Goal: Obtain resource: Obtain resource

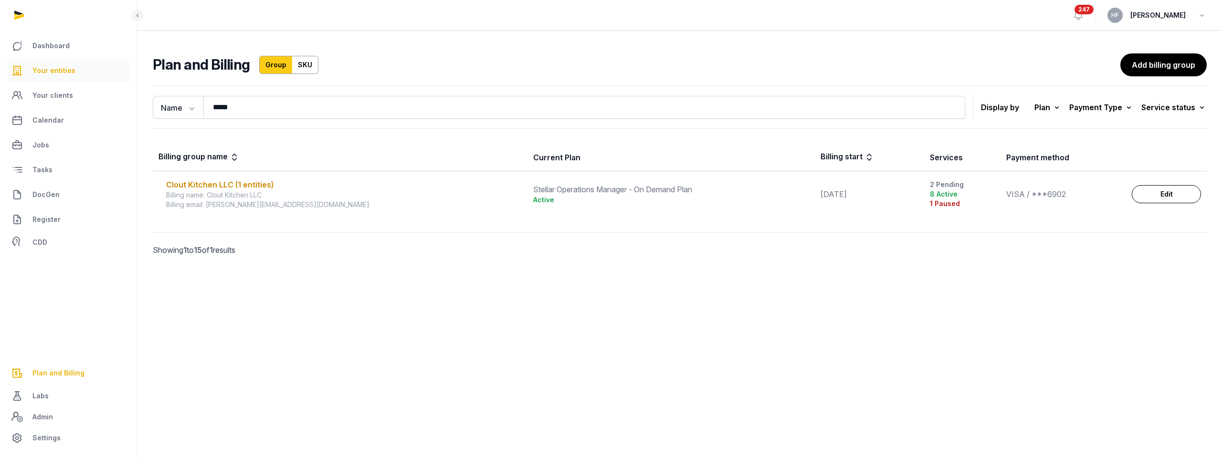
click at [77, 72] on link "Your entities" at bounding box center [69, 70] width 122 height 23
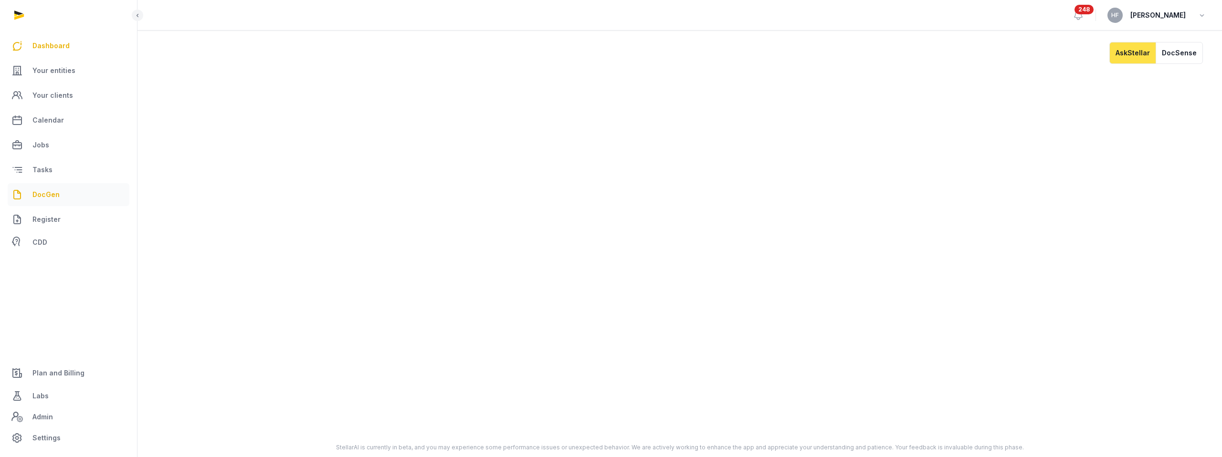
click at [57, 194] on span "DocGen" at bounding box center [45, 194] width 27 height 11
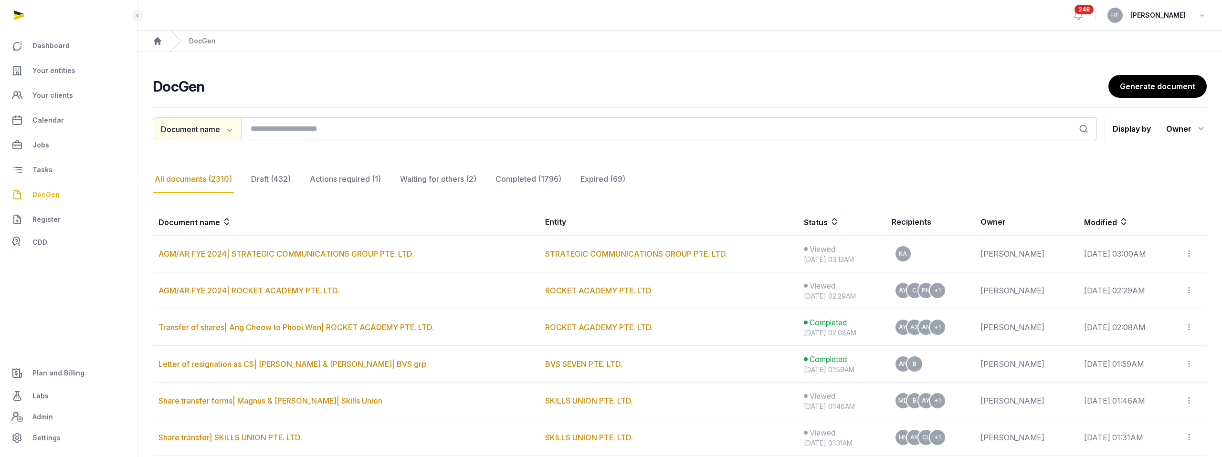
click at [232, 129] on icon "button" at bounding box center [229, 130] width 5 height 3
click at [207, 171] on div "Entity" at bounding box center [191, 168] width 76 height 19
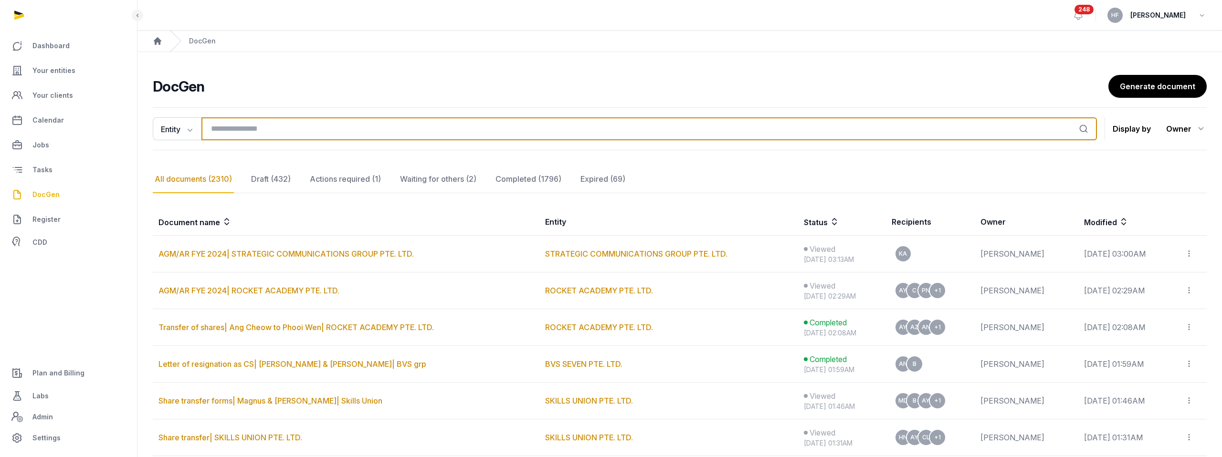
click at [270, 129] on input "search" at bounding box center [648, 128] width 895 height 23
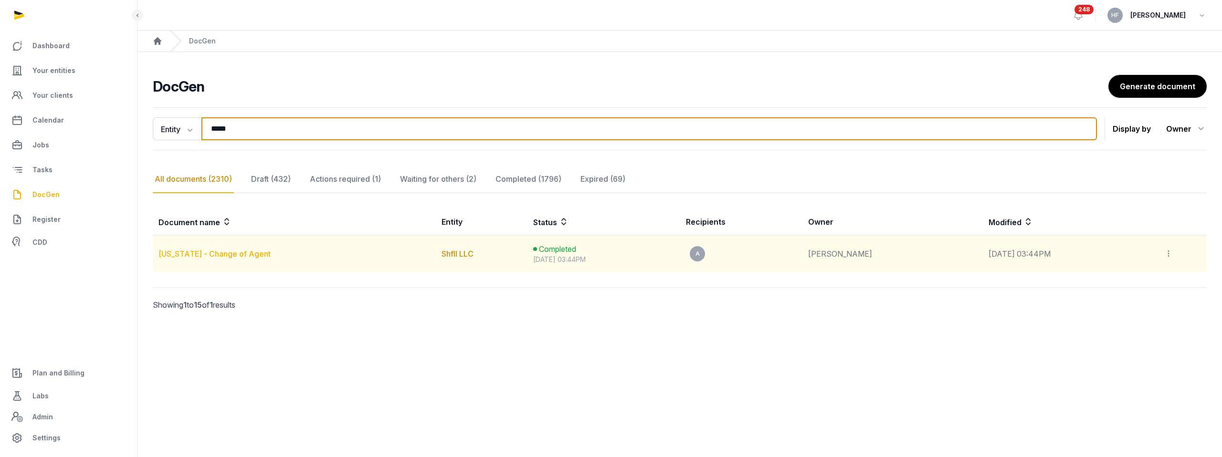
type input "*****"
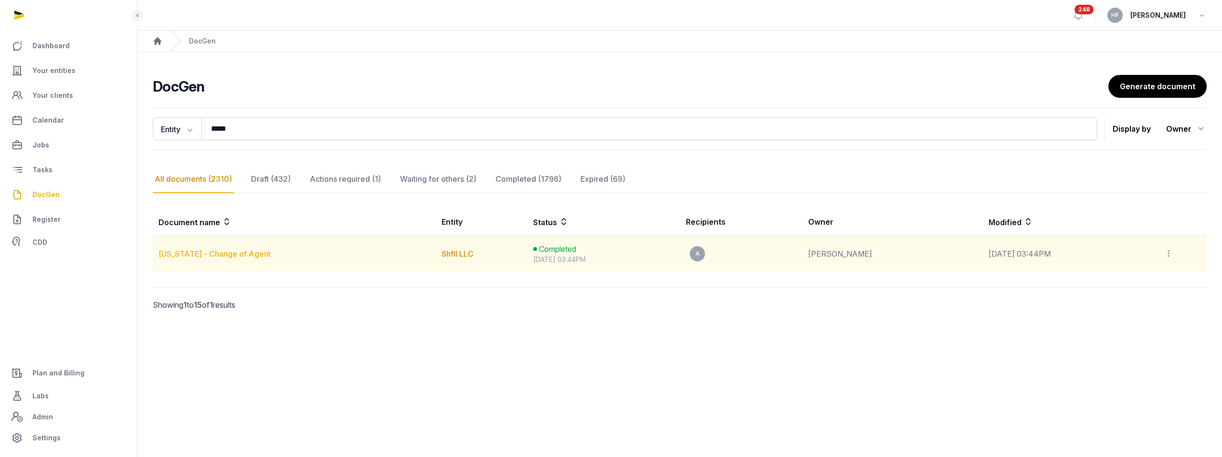
click at [268, 257] on link "[US_STATE] - Change of Agent" at bounding box center [214, 254] width 112 height 10
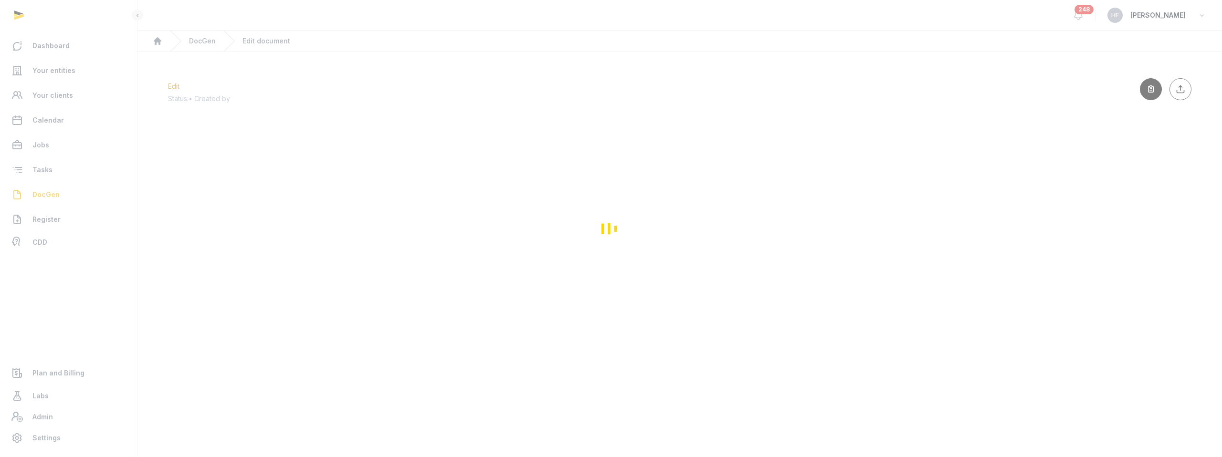
click at [200, 42] on div "Loading" at bounding box center [611, 228] width 1222 height 457
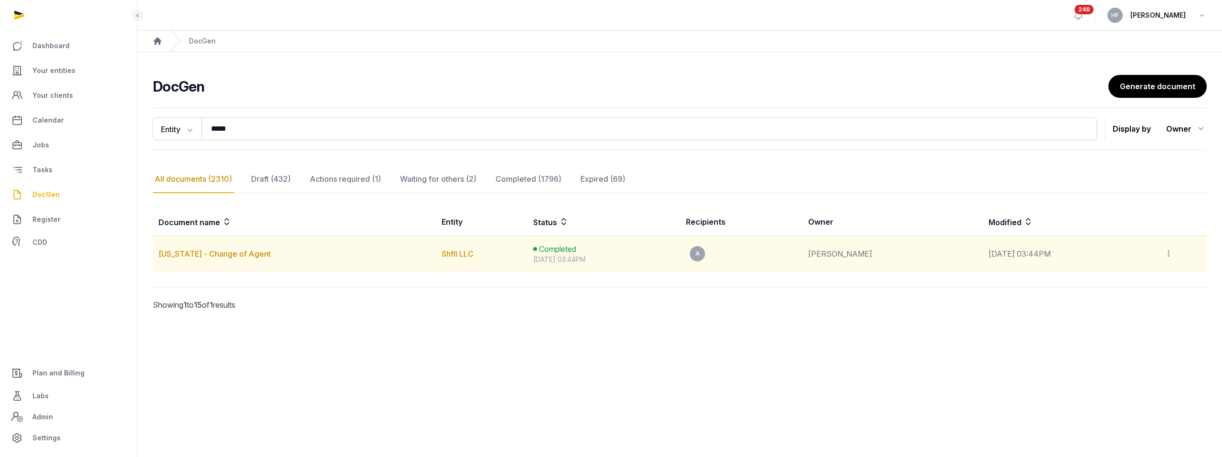
click at [492, 262] on td "Shfll LLC" at bounding box center [481, 254] width 91 height 37
click at [473, 252] on link "Shfll LLC" at bounding box center [457, 254] width 32 height 10
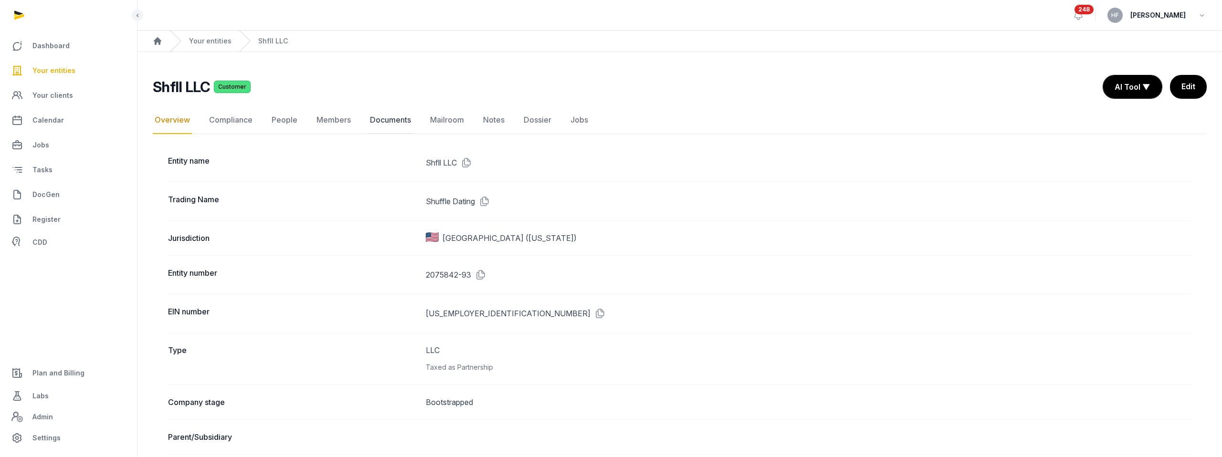
click at [398, 119] on link "Documents" at bounding box center [390, 120] width 45 height 28
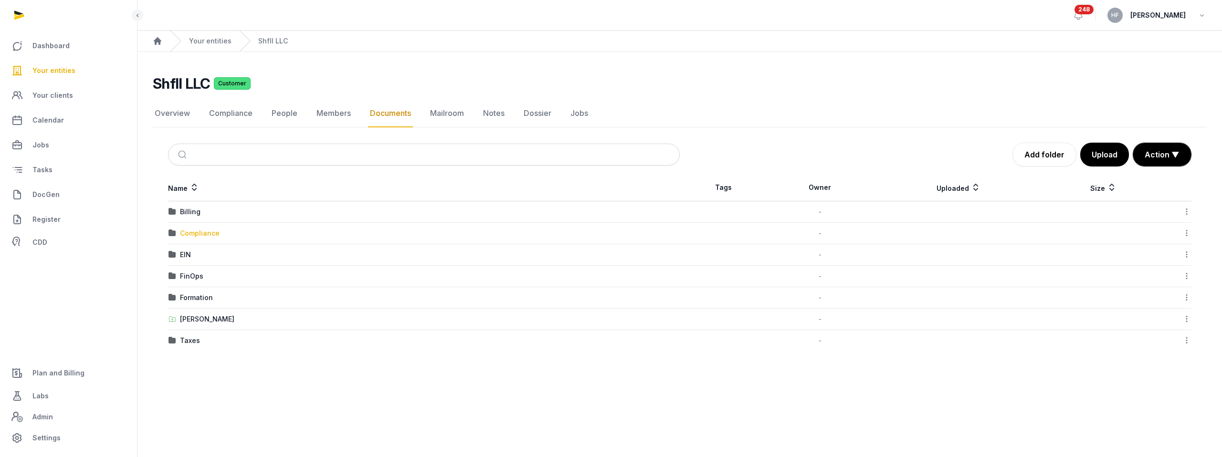
click at [196, 231] on div "Compliance" at bounding box center [200, 234] width 40 height 10
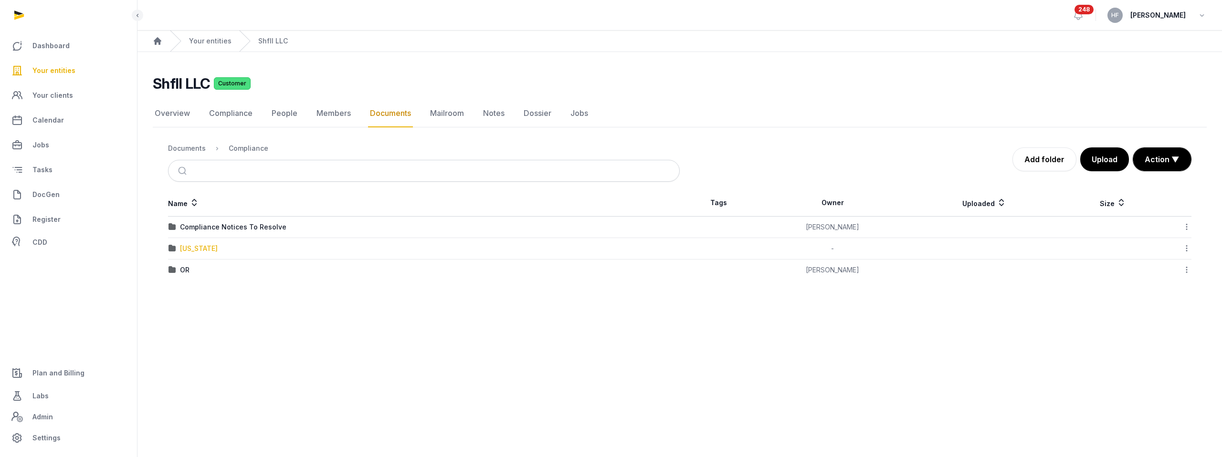
click at [218, 248] on div "[US_STATE]" at bounding box center [199, 249] width 38 height 10
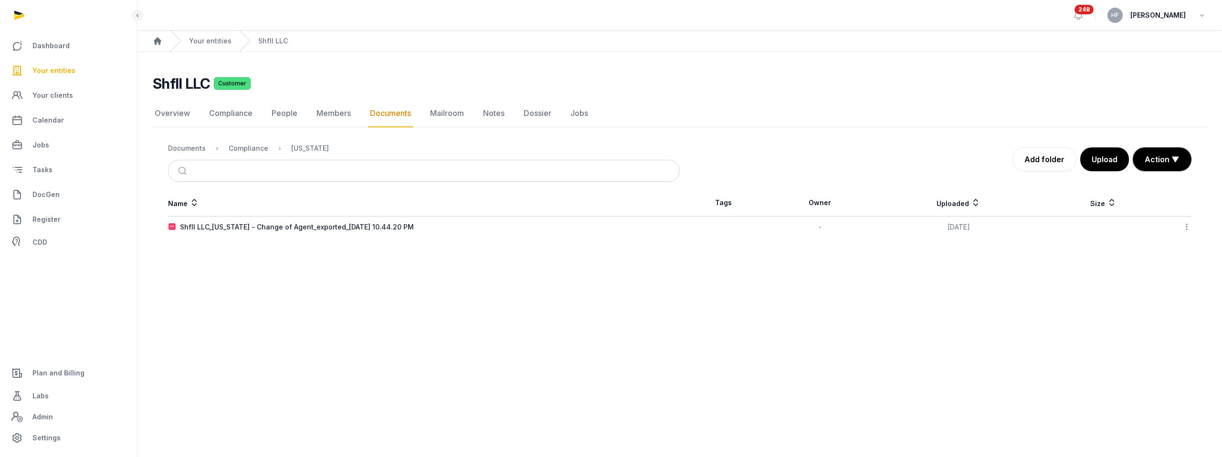
click at [1187, 227] on icon at bounding box center [1186, 227] width 9 height 10
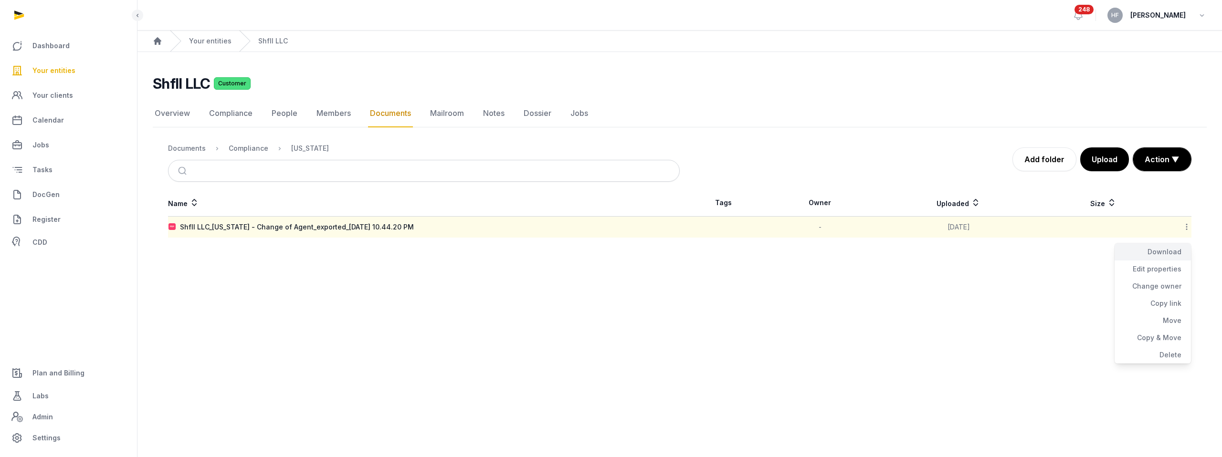
click at [1173, 261] on div "Download" at bounding box center [1152, 269] width 76 height 17
click at [209, 42] on link "Your entities" at bounding box center [210, 41] width 42 height 10
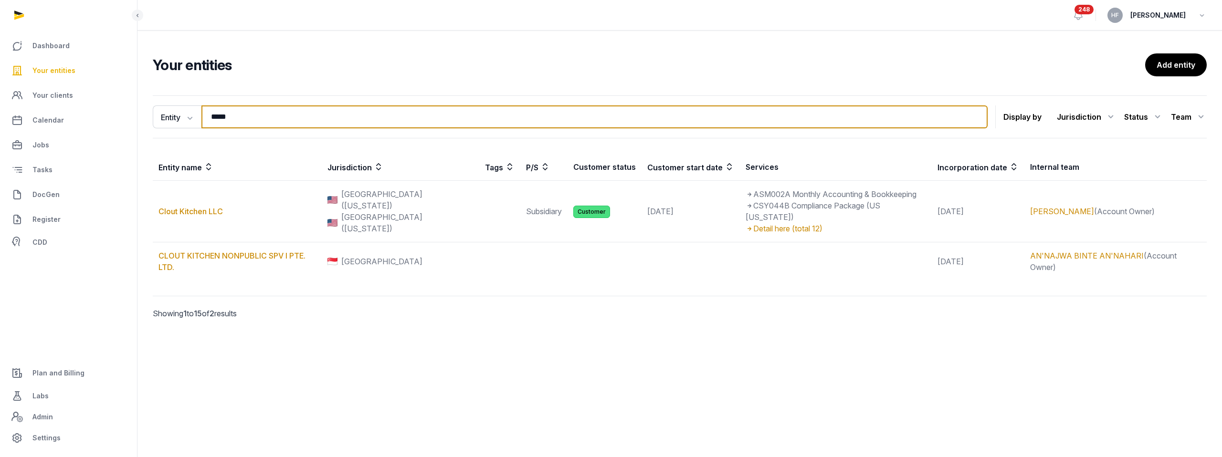
drag, startPoint x: 249, startPoint y: 116, endPoint x: 137, endPoint y: 116, distance: 111.7
click at [145, 116] on div "Entity Entity People Tags Services ***** Search Display by Jurisdiction All jur…" at bounding box center [679, 221] width 1084 height 258
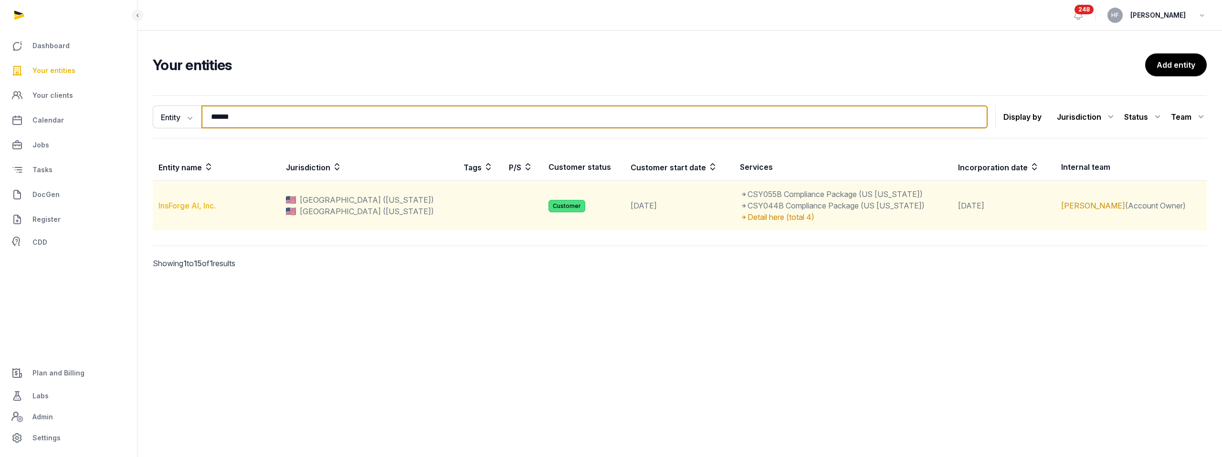
type input "******"
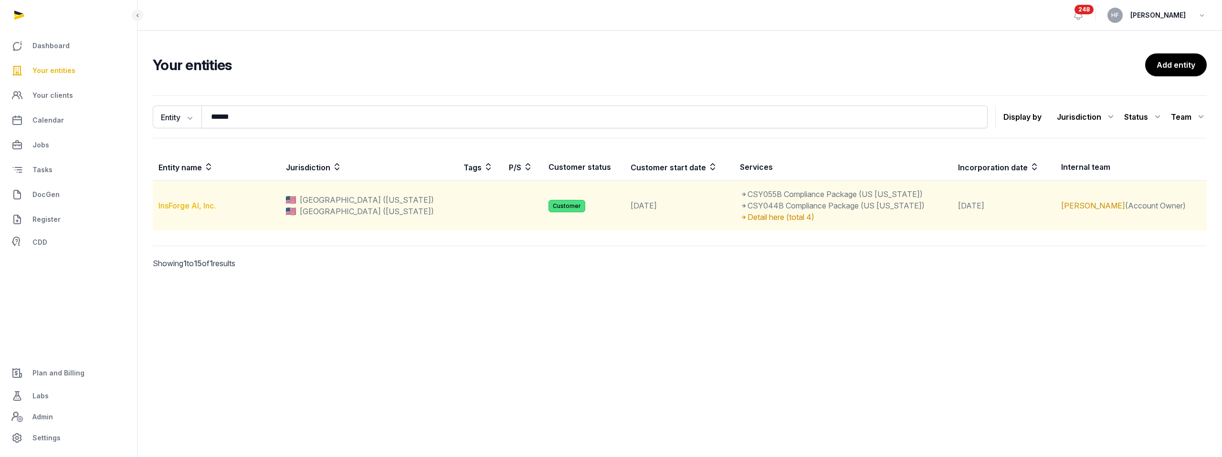
click at [196, 207] on link "InsForge AI, Inc." at bounding box center [186, 206] width 57 height 10
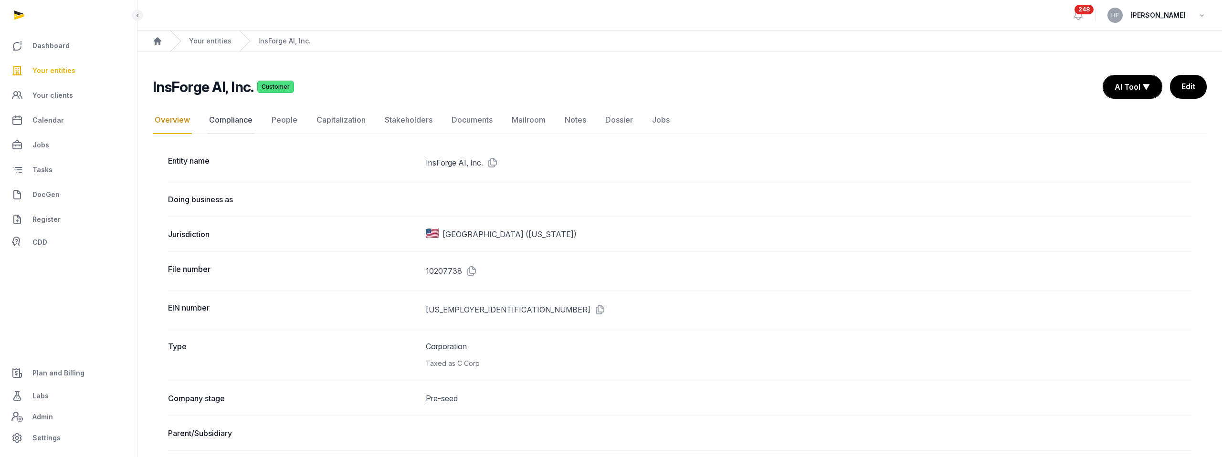
click at [237, 122] on link "Compliance" at bounding box center [230, 120] width 47 height 28
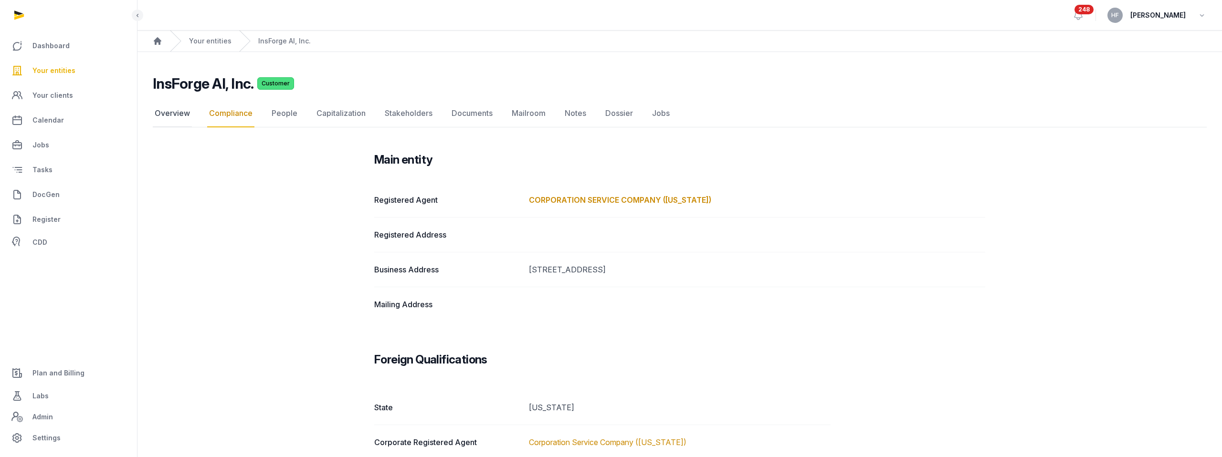
click at [171, 116] on link "Overview" at bounding box center [172, 114] width 39 height 28
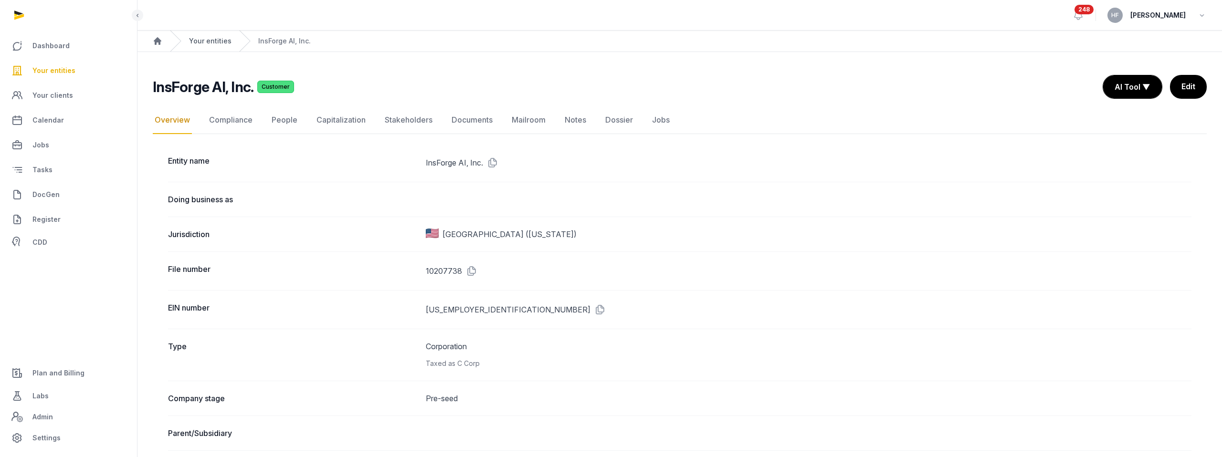
click at [216, 36] on link "Your entities" at bounding box center [210, 41] width 42 height 10
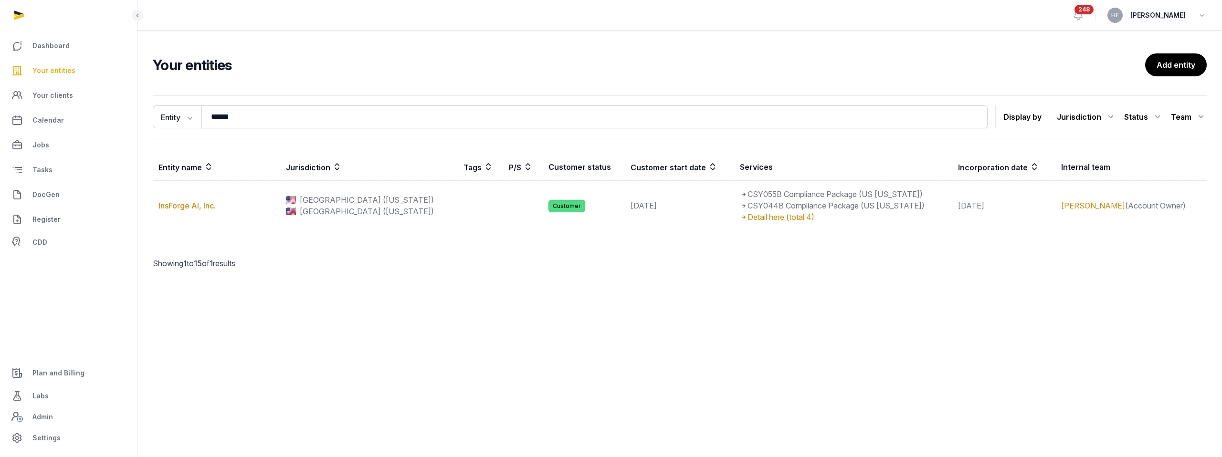
drag, startPoint x: 185, startPoint y: 112, endPoint x: 212, endPoint y: 112, distance: 27.7
click at [188, 112] on button "Entity" at bounding box center [177, 116] width 49 height 23
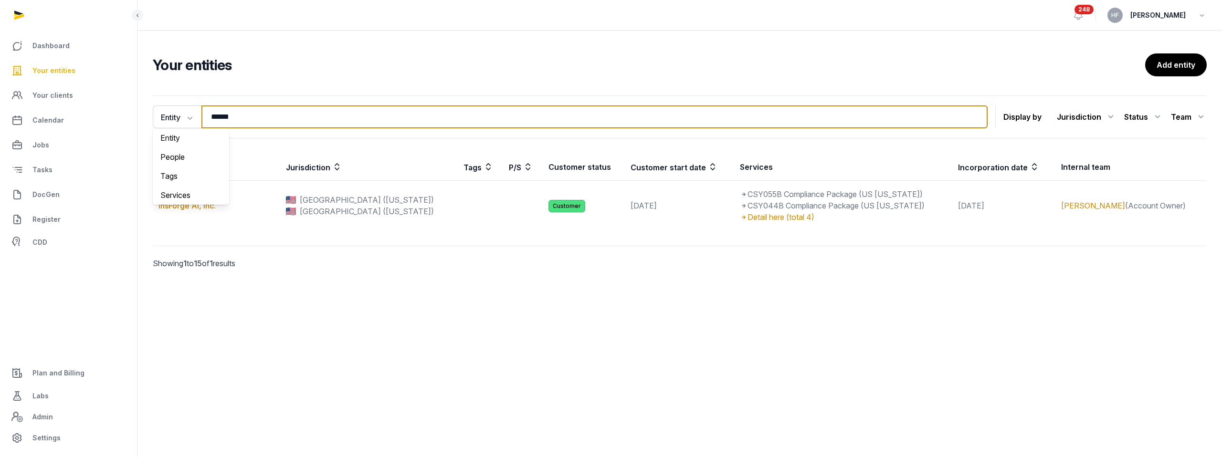
drag, startPoint x: 249, startPoint y: 120, endPoint x: 157, endPoint y: 101, distance: 94.1
click at [164, 102] on div "Entity Entity People Tags Services ****** Search Display by Jurisdiction All ju…" at bounding box center [680, 116] width 1054 height 43
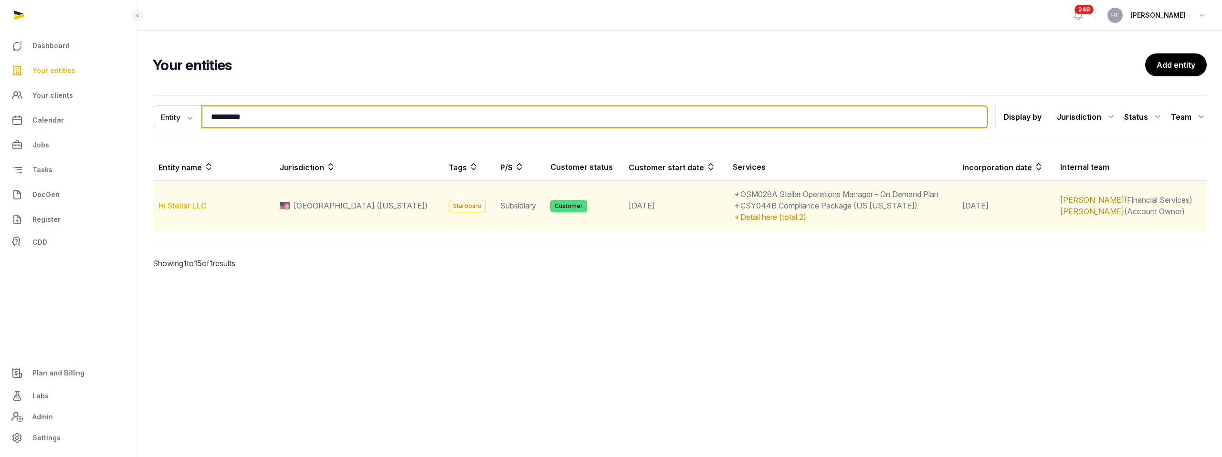
type input "**********"
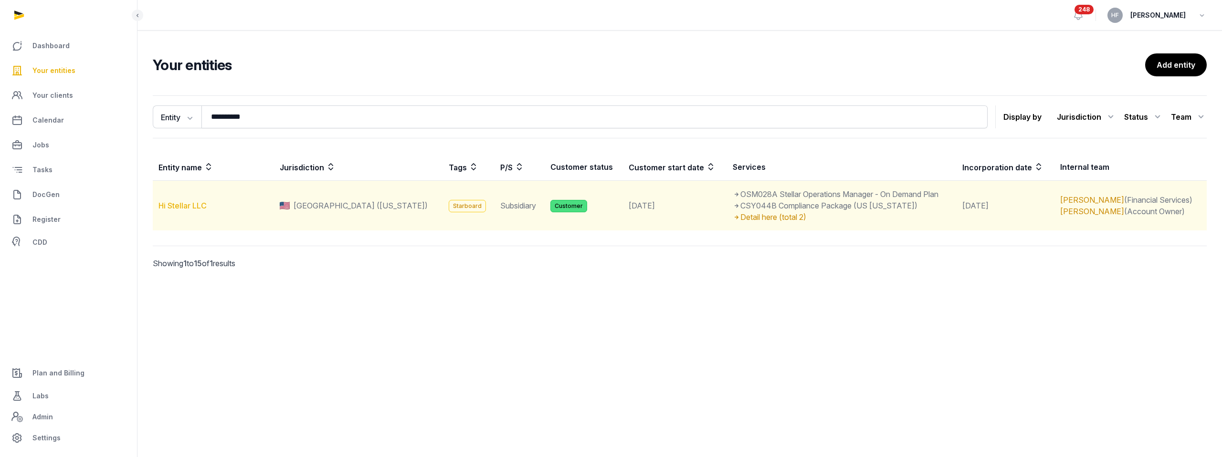
click at [195, 205] on link "Hi Stellar LLC" at bounding box center [182, 206] width 48 height 10
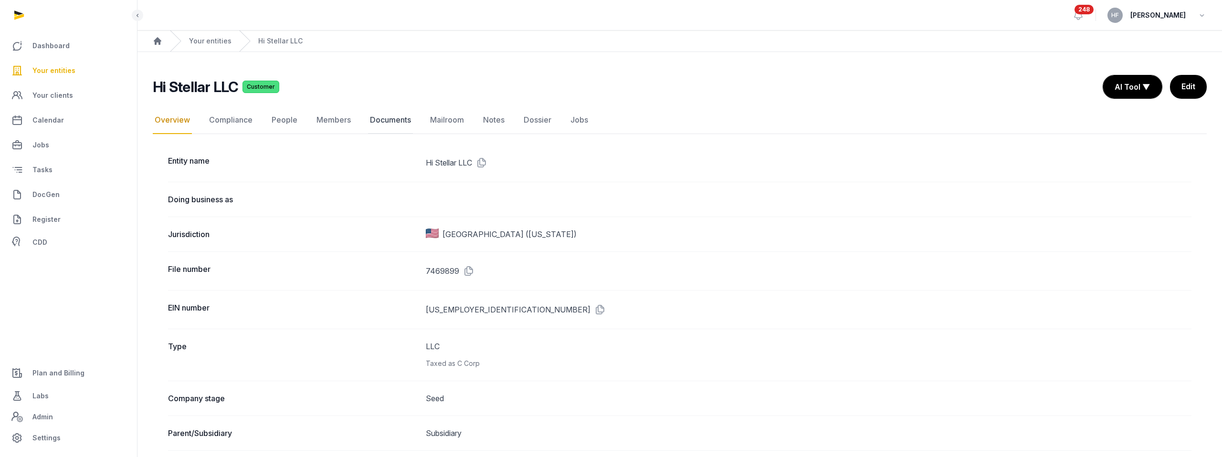
click at [388, 120] on link "Documents" at bounding box center [390, 120] width 45 height 28
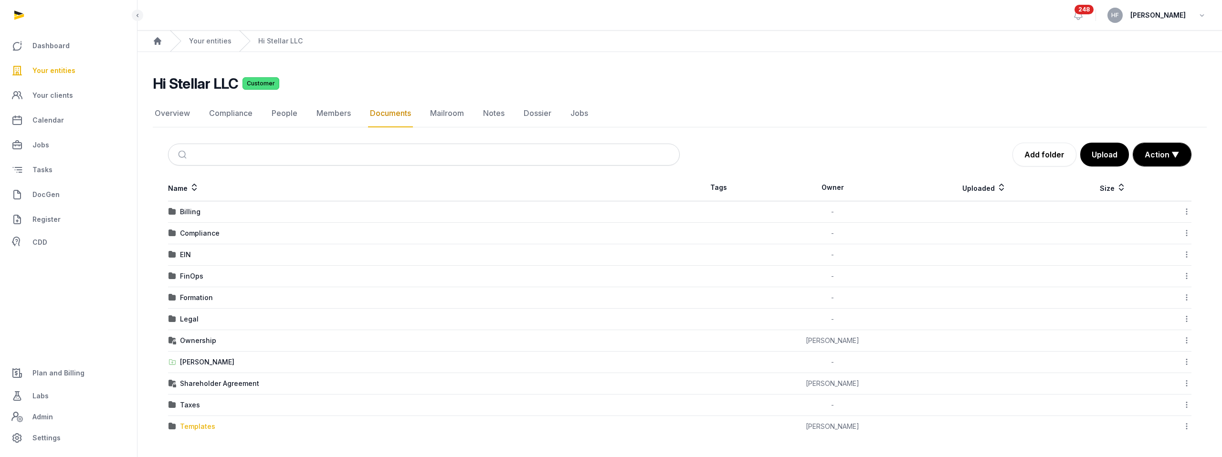
click at [206, 426] on div "Templates" at bounding box center [197, 427] width 35 height 10
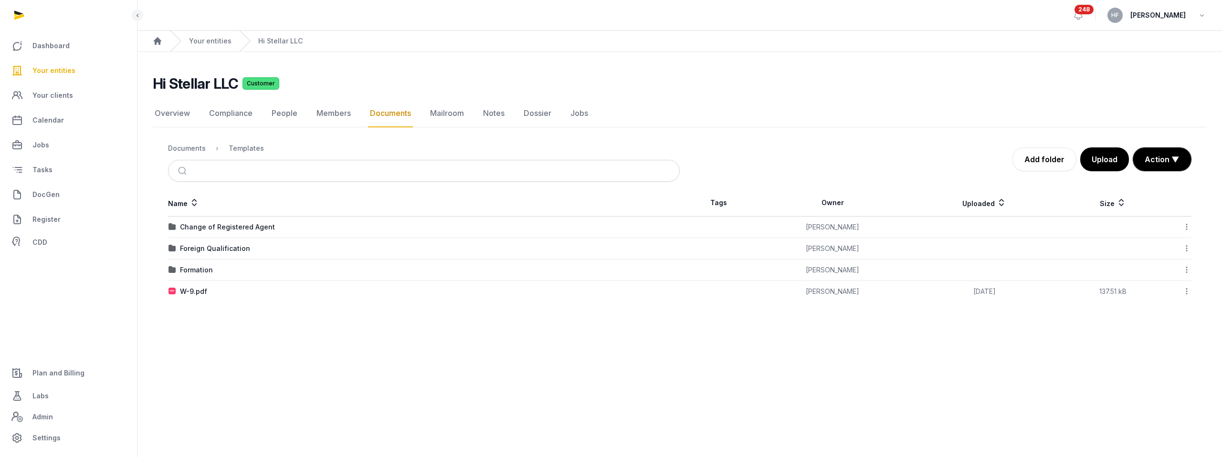
click at [256, 217] on td "Change of Registered Agent" at bounding box center [424, 227] width 512 height 21
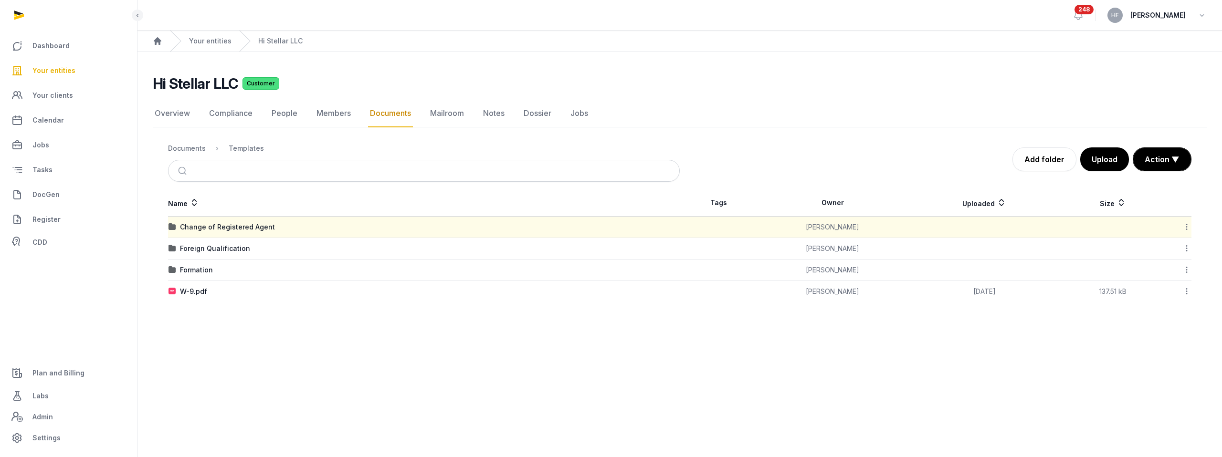
click at [256, 218] on td "Change of Registered Agent" at bounding box center [424, 227] width 512 height 21
click at [256, 223] on div "Change of Registered Agent" at bounding box center [227, 227] width 95 height 10
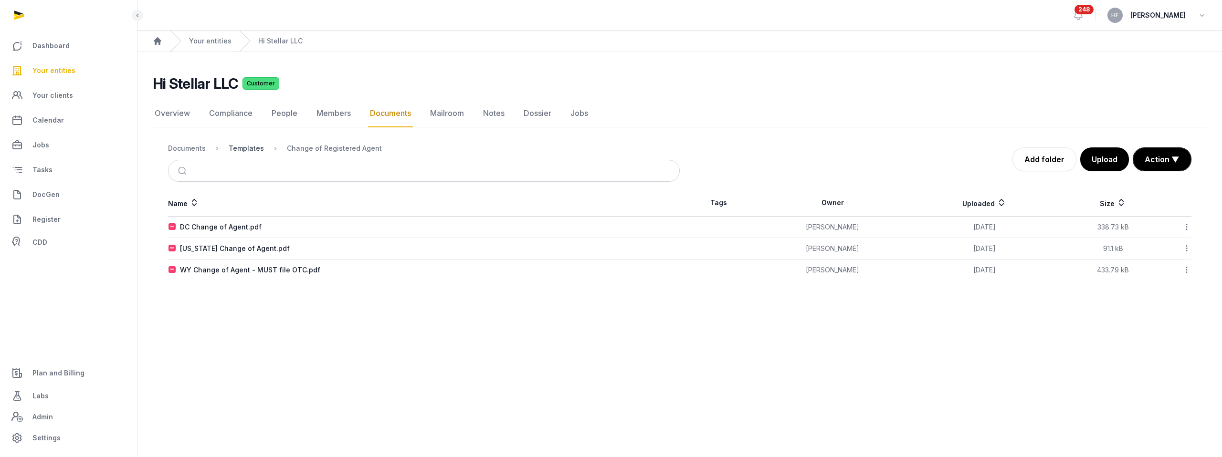
click at [248, 147] on div "Templates" at bounding box center [246, 149] width 35 height 10
